Goal: Navigation & Orientation: Find specific page/section

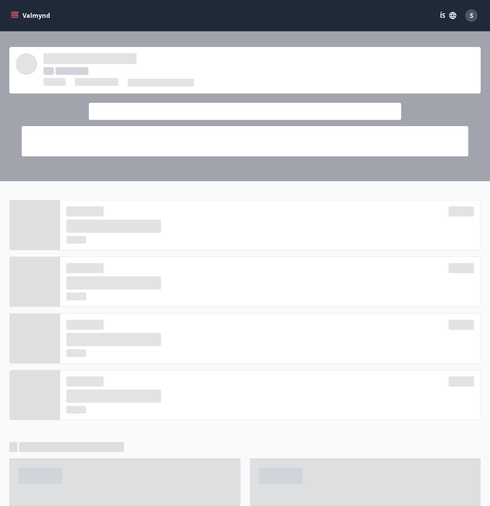
click at [7, 3] on div "Valmynd ÍS S" at bounding box center [245, 15] width 490 height 31
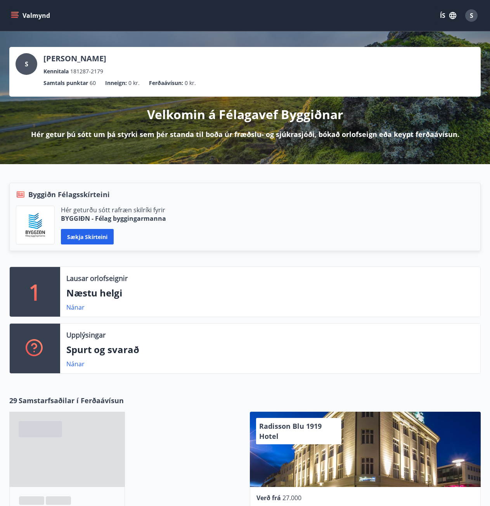
click at [10, 18] on button "Valmynd" at bounding box center [31, 16] width 44 height 14
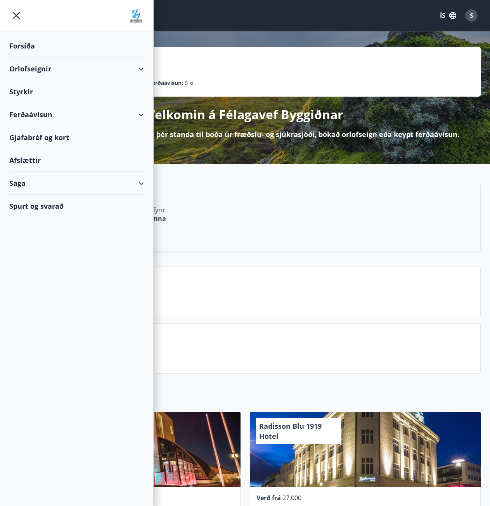
click at [121, 118] on div "Ferðaávísun" at bounding box center [76, 114] width 135 height 23
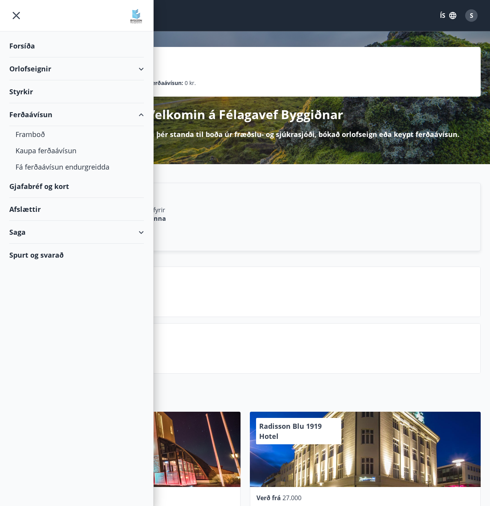
click at [36, 209] on div "Afslættir" at bounding box center [76, 209] width 135 height 23
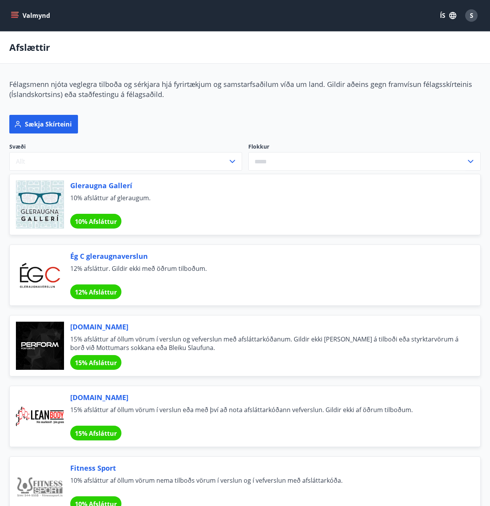
click at [12, 16] on icon "menu" at bounding box center [15, 15] width 9 height 1
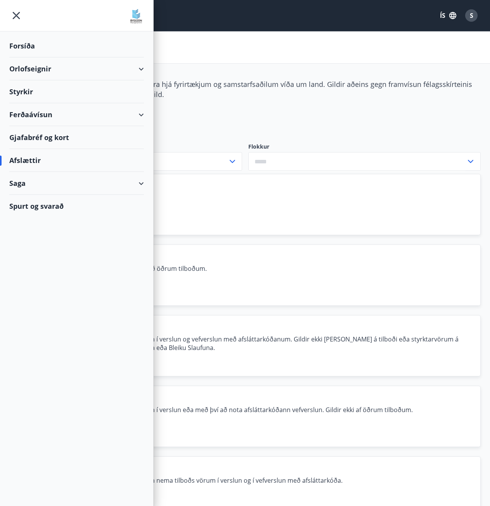
click at [57, 136] on div "Gjafabréf og kort" at bounding box center [76, 137] width 135 height 23
click at [30, 162] on div "Afslættir" at bounding box center [76, 160] width 135 height 23
click at [35, 136] on div "Gjafabréf og kort" at bounding box center [76, 137] width 135 height 23
